Goal: Find specific page/section: Find specific page/section

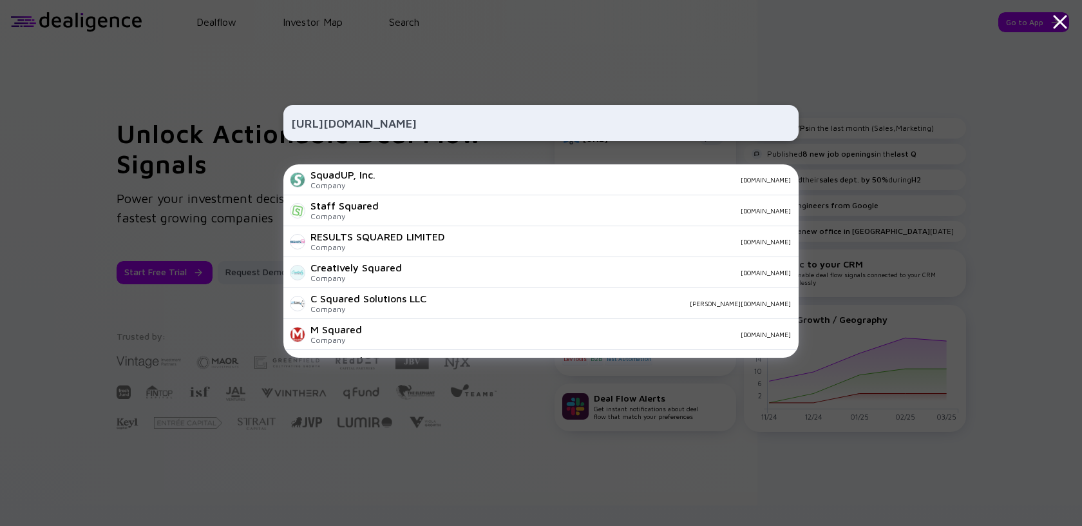
scroll to position [453, 0]
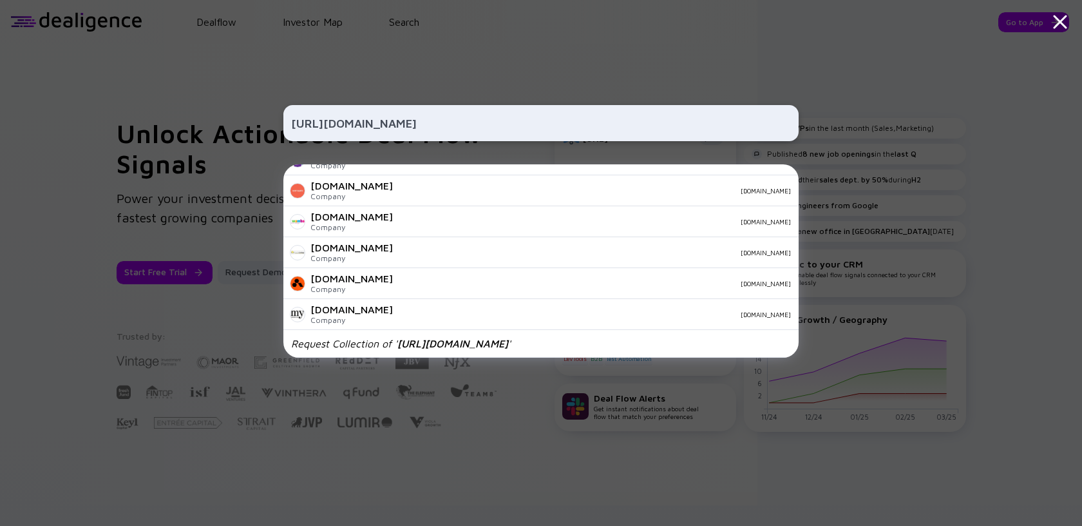
click at [354, 120] on input "[URL][DOMAIN_NAME]" at bounding box center [541, 122] width 500 height 23
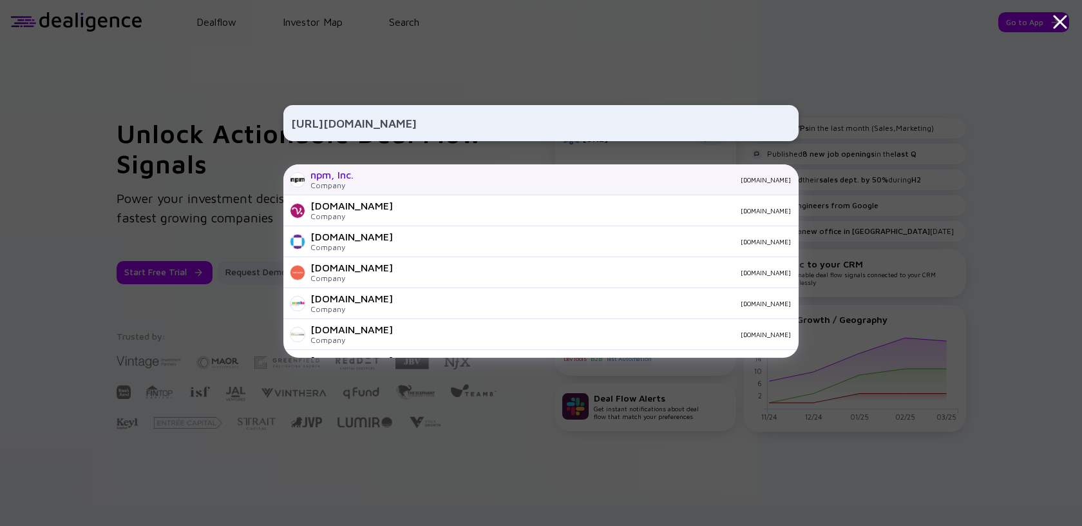
type input "[URL][DOMAIN_NAME]"
click at [359, 176] on div "npm, Inc. Company [DOMAIN_NAME]" at bounding box center [540, 179] width 515 height 31
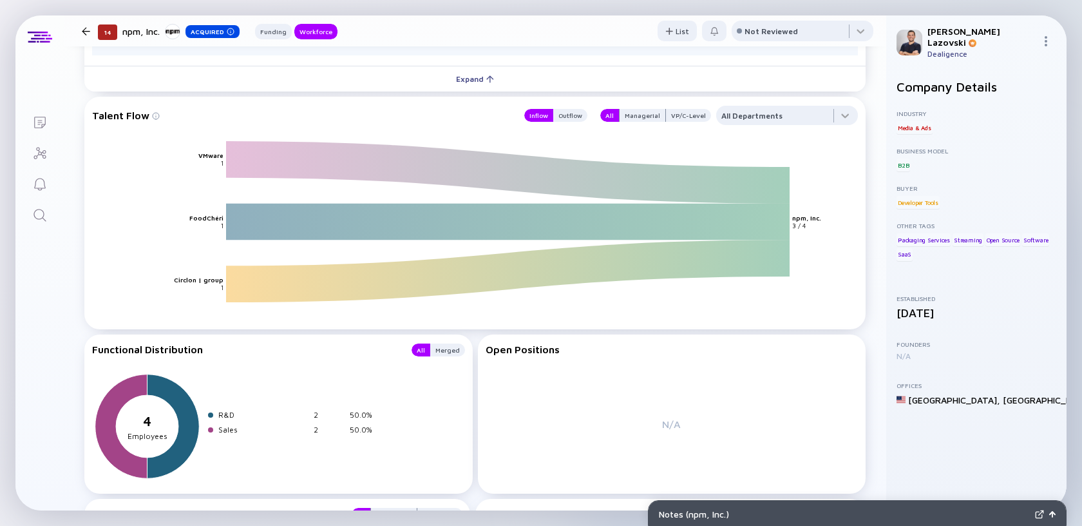
scroll to position [1276, 0]
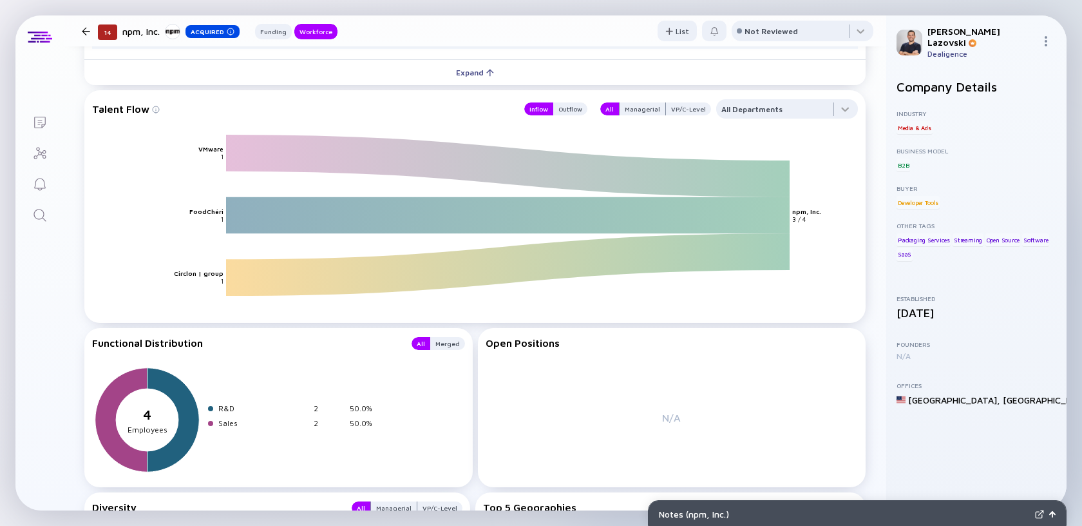
click at [46, 217] on icon "Search" at bounding box center [39, 214] width 15 height 15
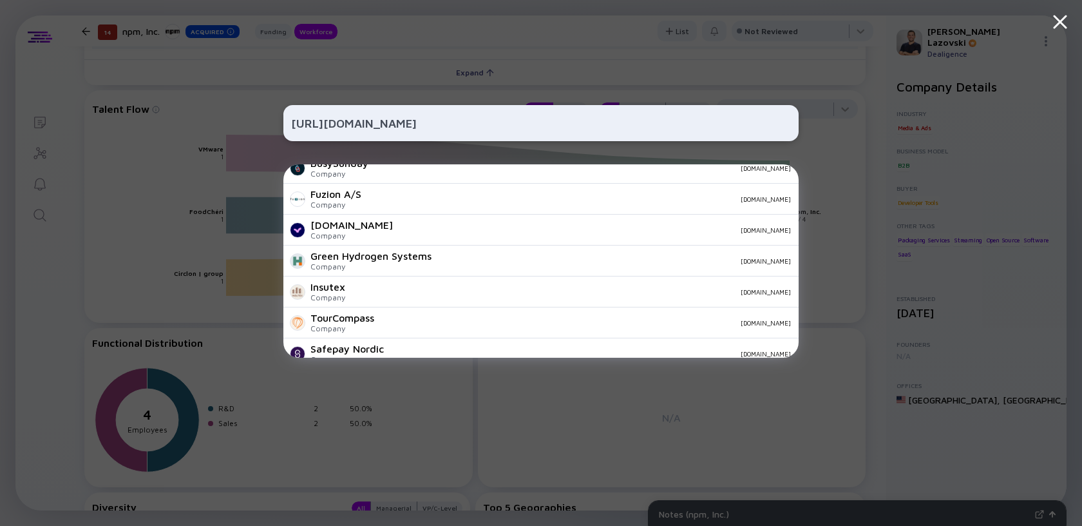
scroll to position [453, 0]
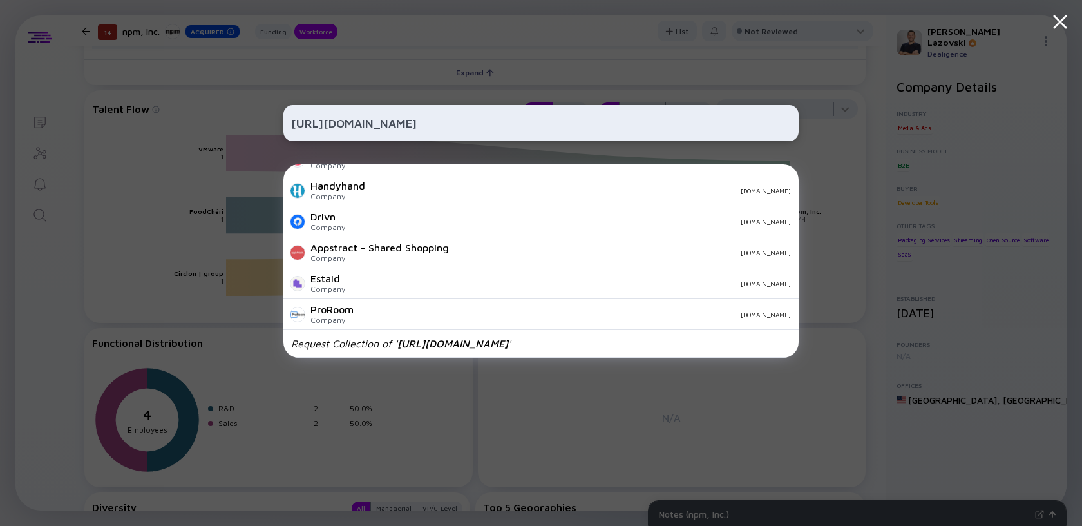
click at [401, 124] on input "[URL][DOMAIN_NAME]" at bounding box center [541, 122] width 500 height 23
paste input "[DOMAIN_NAME][URL]"
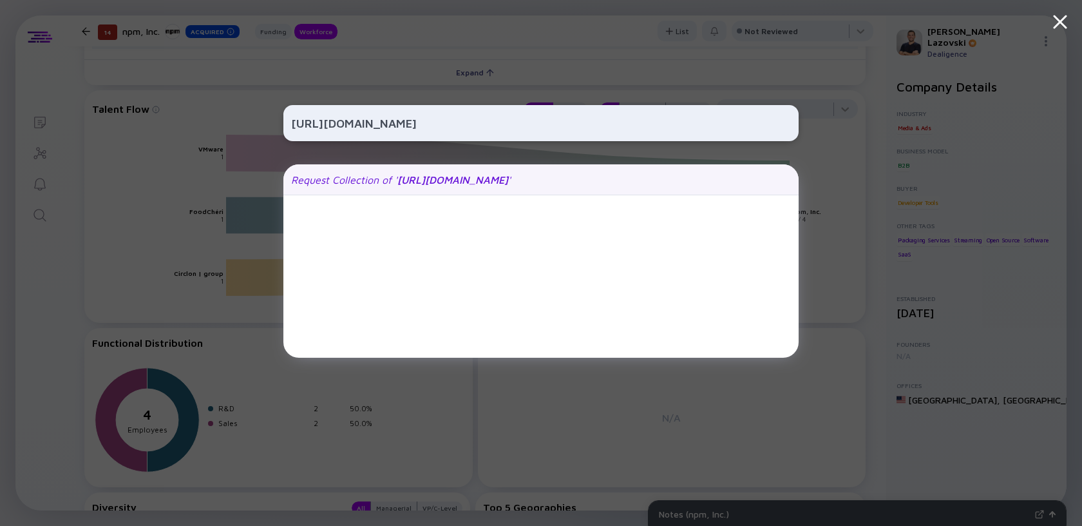
click at [413, 182] on span "[URL][DOMAIN_NAME]" at bounding box center [452, 180] width 111 height 12
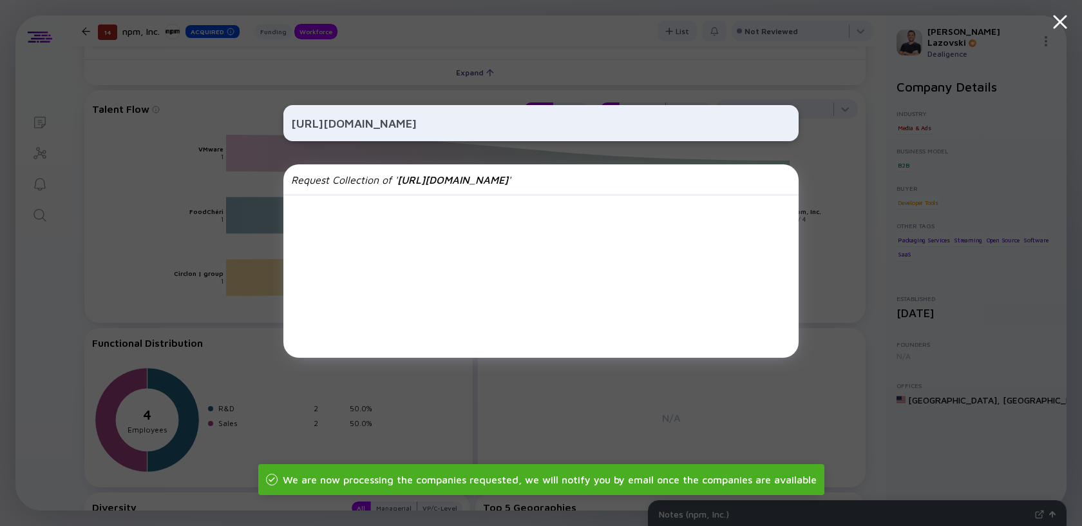
click at [649, 84] on div "[URL][DOMAIN_NAME] Request Collection of ' [URL][DOMAIN_NAME] '" at bounding box center [540, 263] width 515 height 526
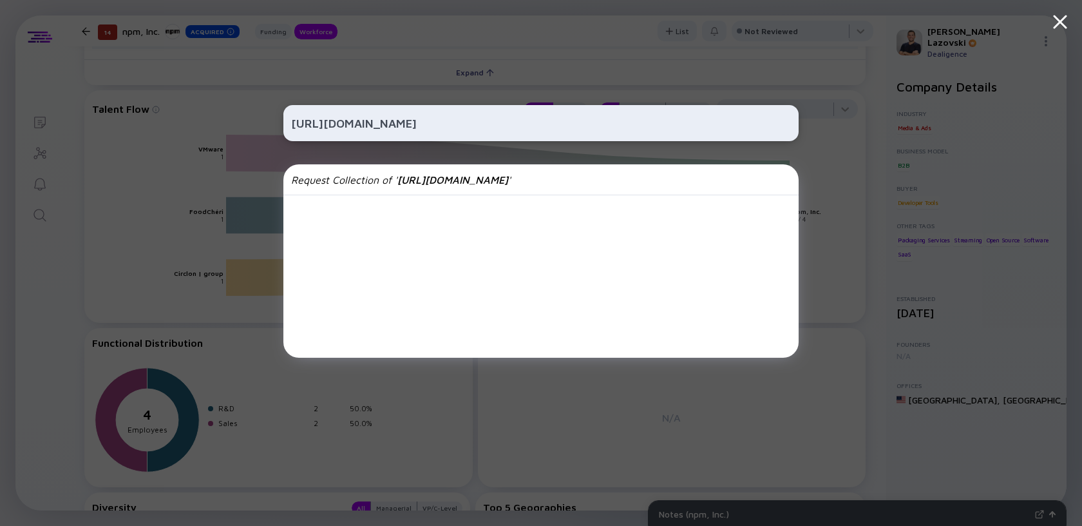
click at [386, 127] on input "[URL][DOMAIN_NAME]" at bounding box center [541, 122] width 500 height 23
paste input "omni-wise-apps"
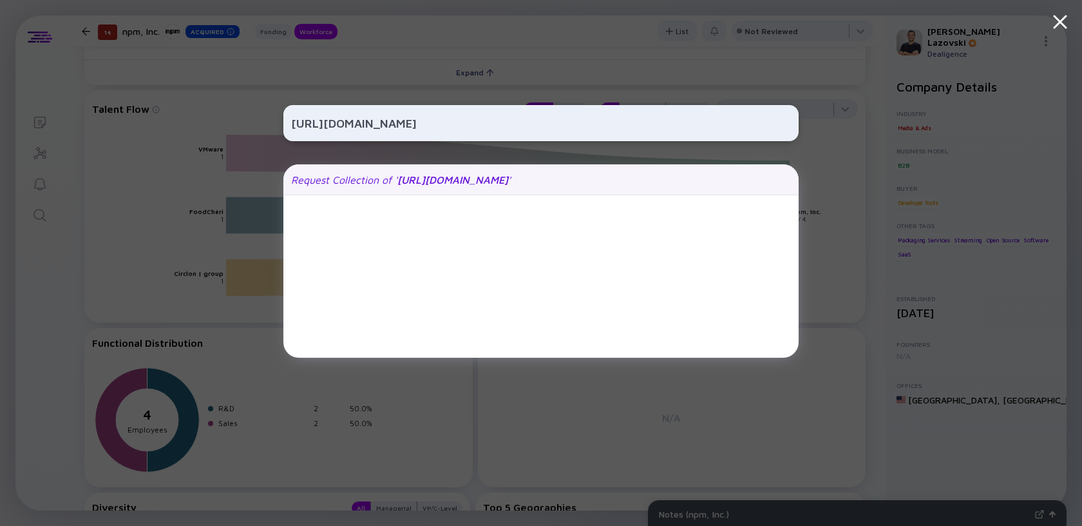
click at [404, 185] on div "Request Collection of ' [URL][DOMAIN_NAME] '" at bounding box center [540, 179] width 515 height 31
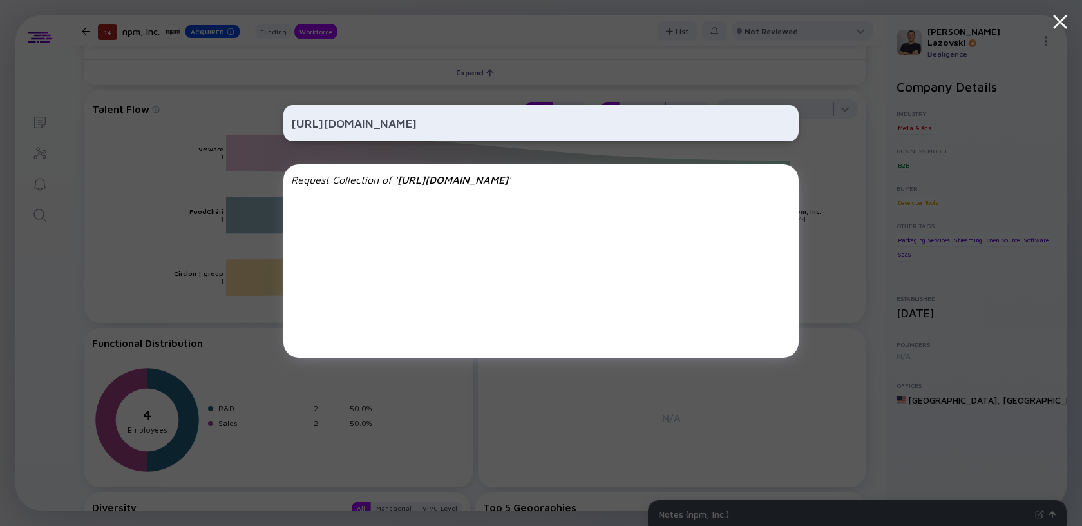
click at [379, 122] on input "[URL][DOMAIN_NAME]" at bounding box center [541, 122] width 500 height 23
paste input "[DOMAIN_NAME]"
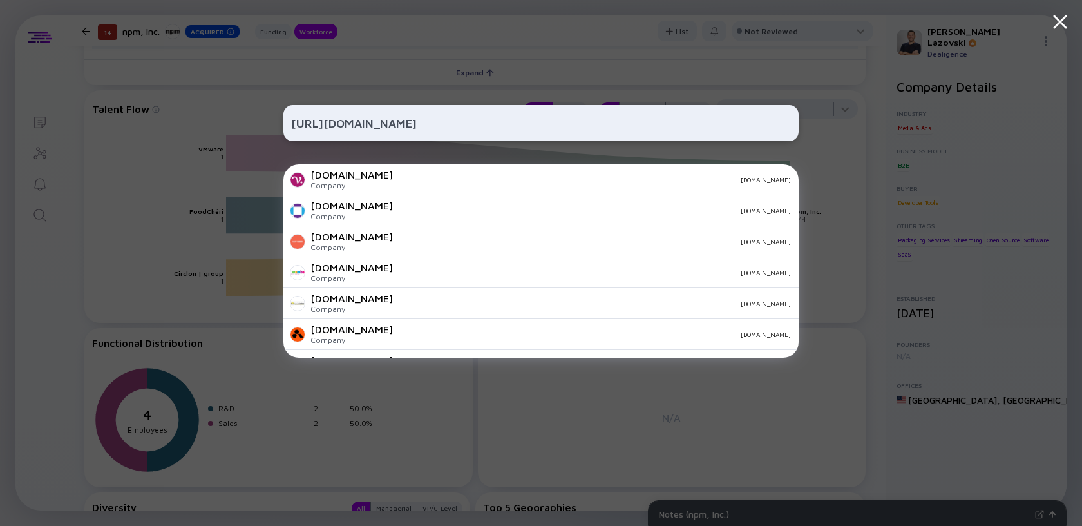
type input "[URL][DOMAIN_NAME]"
click at [471, 108] on div "[URL][DOMAIN_NAME]" at bounding box center [540, 123] width 515 height 36
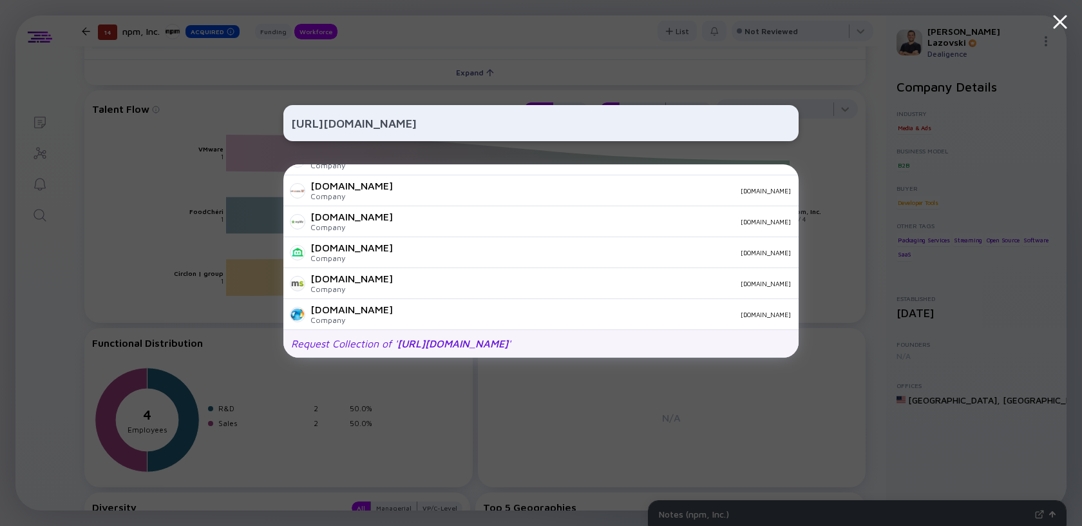
click at [441, 348] on span "[URL][DOMAIN_NAME]" at bounding box center [452, 343] width 111 height 12
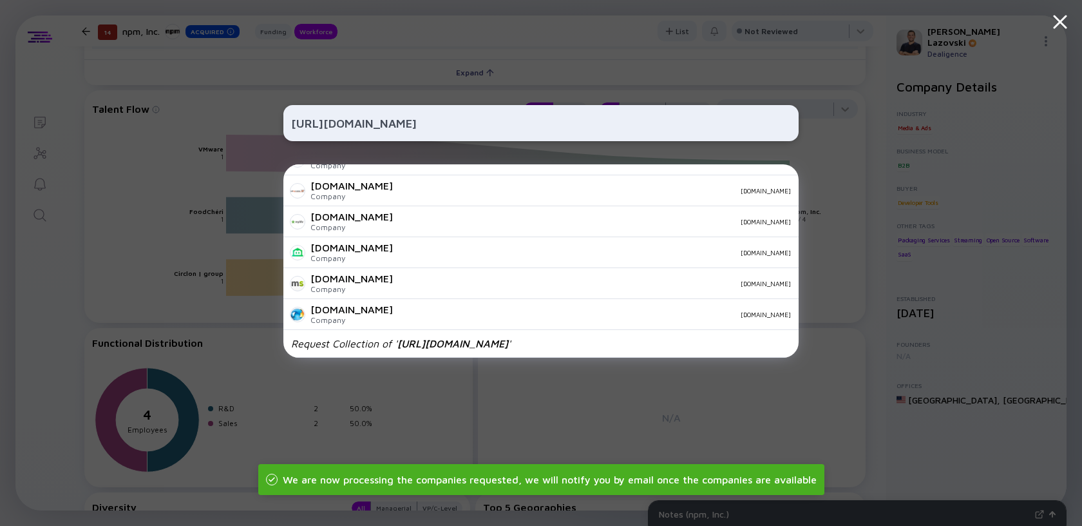
click at [148, 199] on div "[URL][DOMAIN_NAME] [DOMAIN_NAME] Company [DOMAIN_NAME] [DOMAIN_NAME] Company [D…" at bounding box center [541, 263] width 1082 height 526
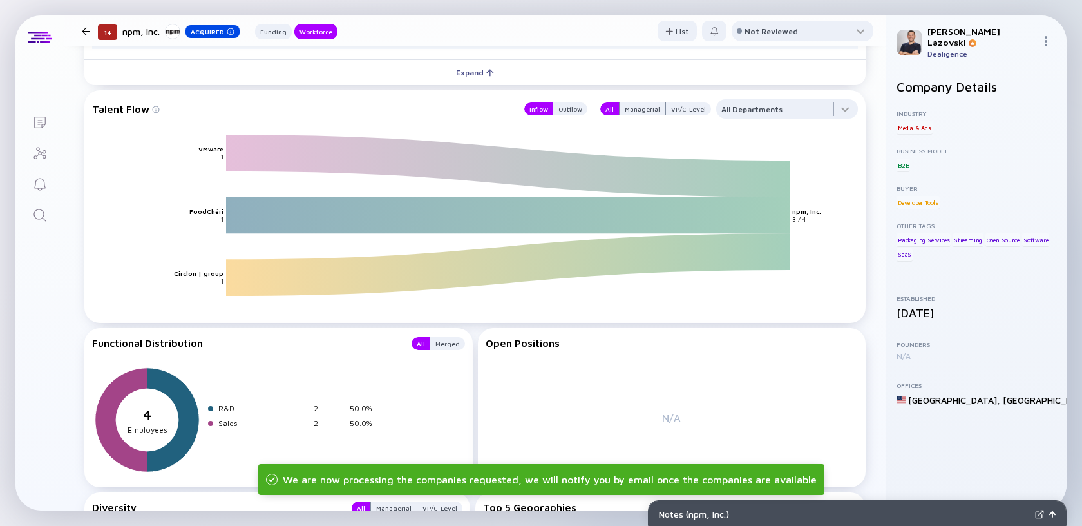
click at [48, 124] on link "Lists" at bounding box center [39, 121] width 48 height 31
